Goal: Browse casually: Explore the website without a specific task or goal

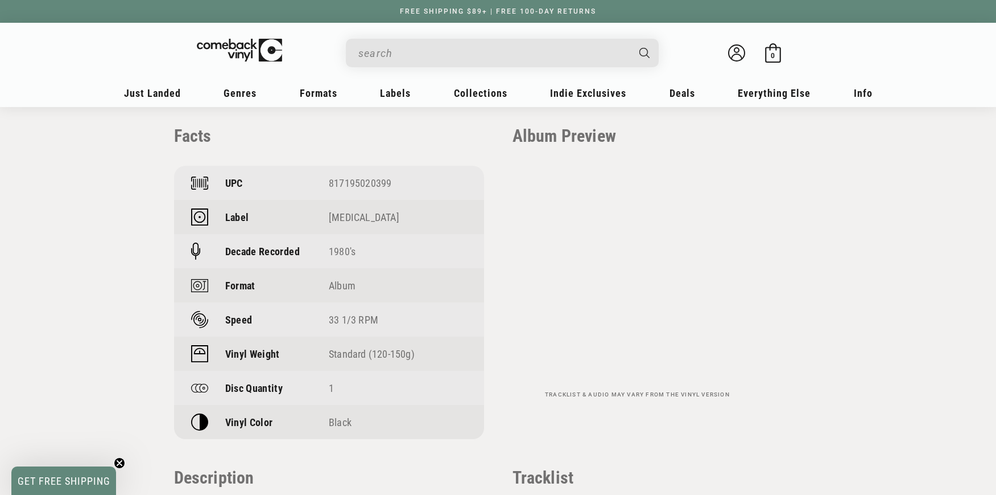
scroll to position [760, 0]
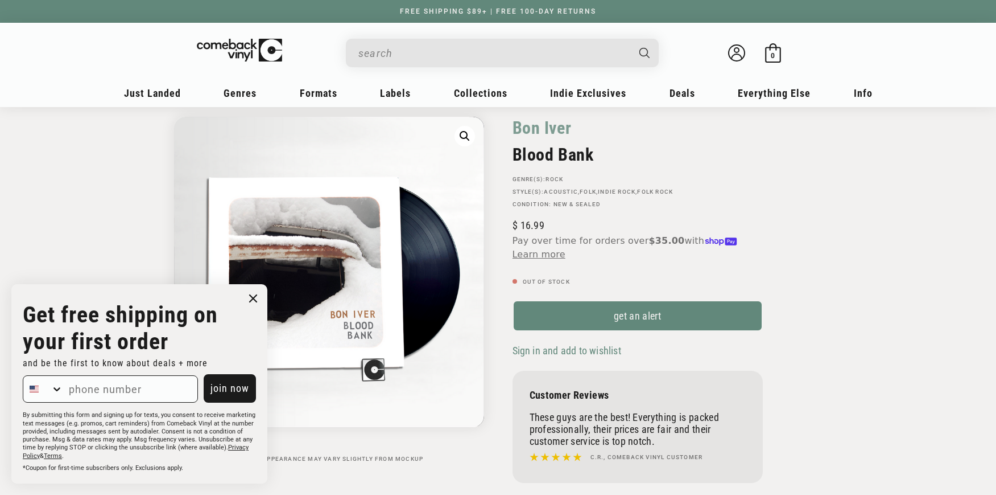
scroll to position [80, 0]
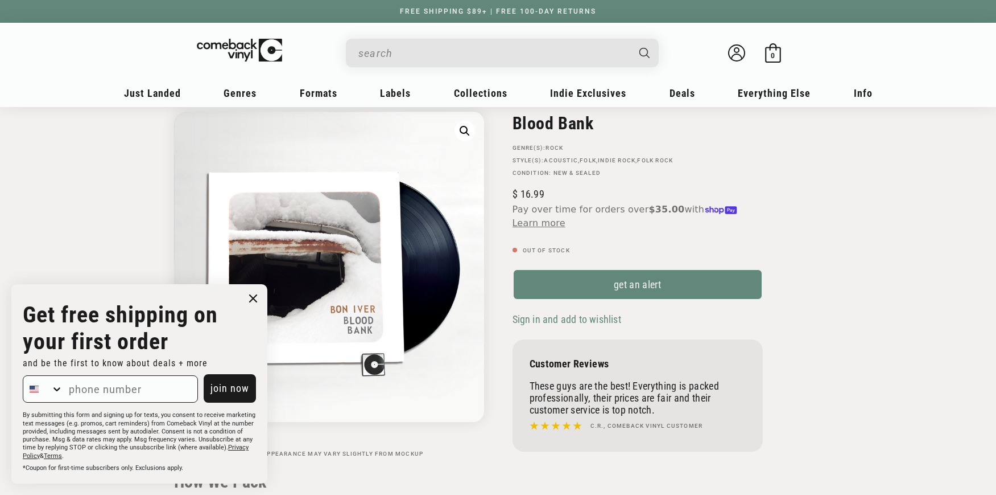
click at [256, 296] on icon "Close dialog" at bounding box center [253, 298] width 7 height 7
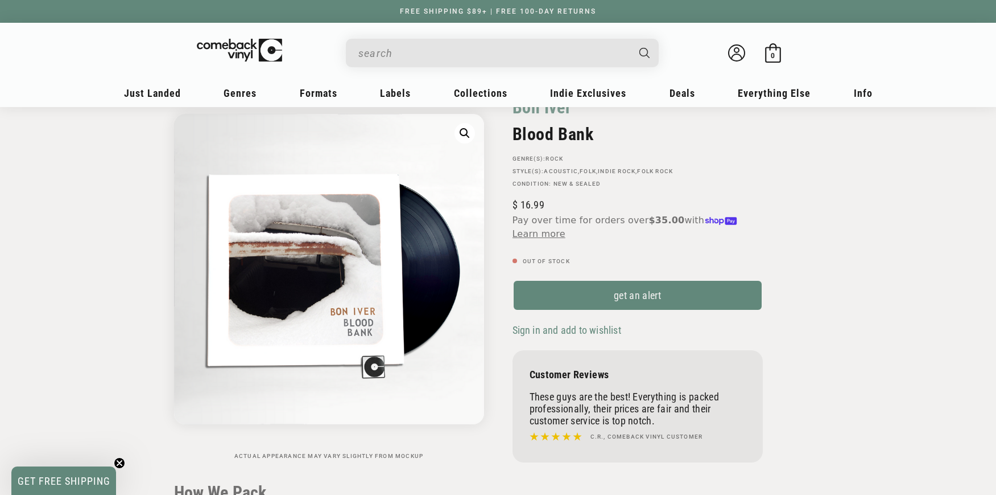
scroll to position [0, 0]
